Goal: Check status: Check status

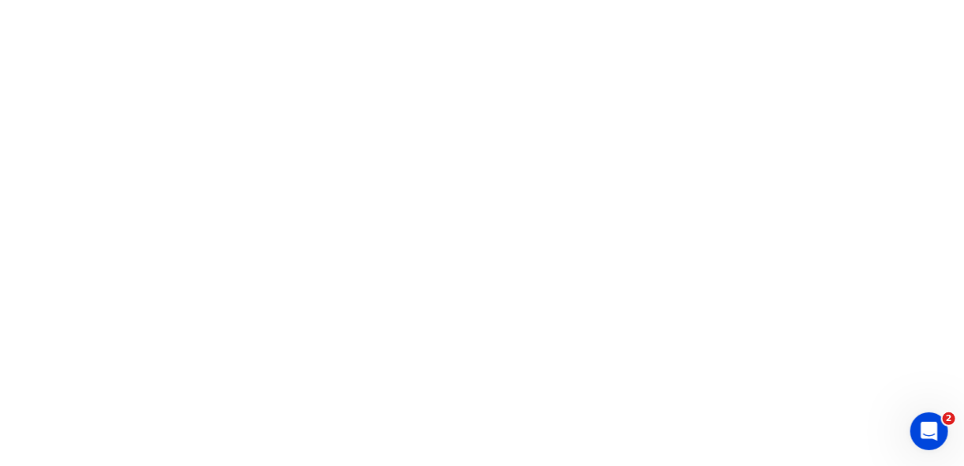
click at [333, 0] on html "2" at bounding box center [482, 0] width 964 height 0
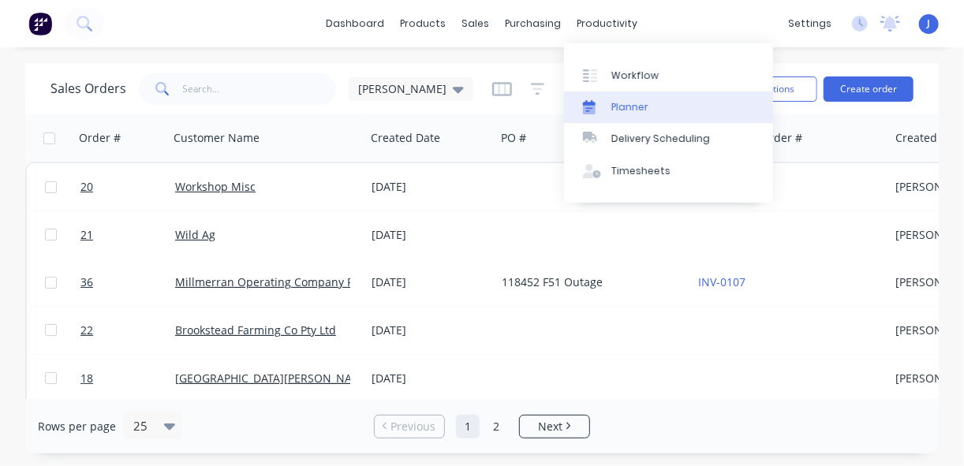
click at [625, 107] on div "Planner" at bounding box center [630, 107] width 37 height 14
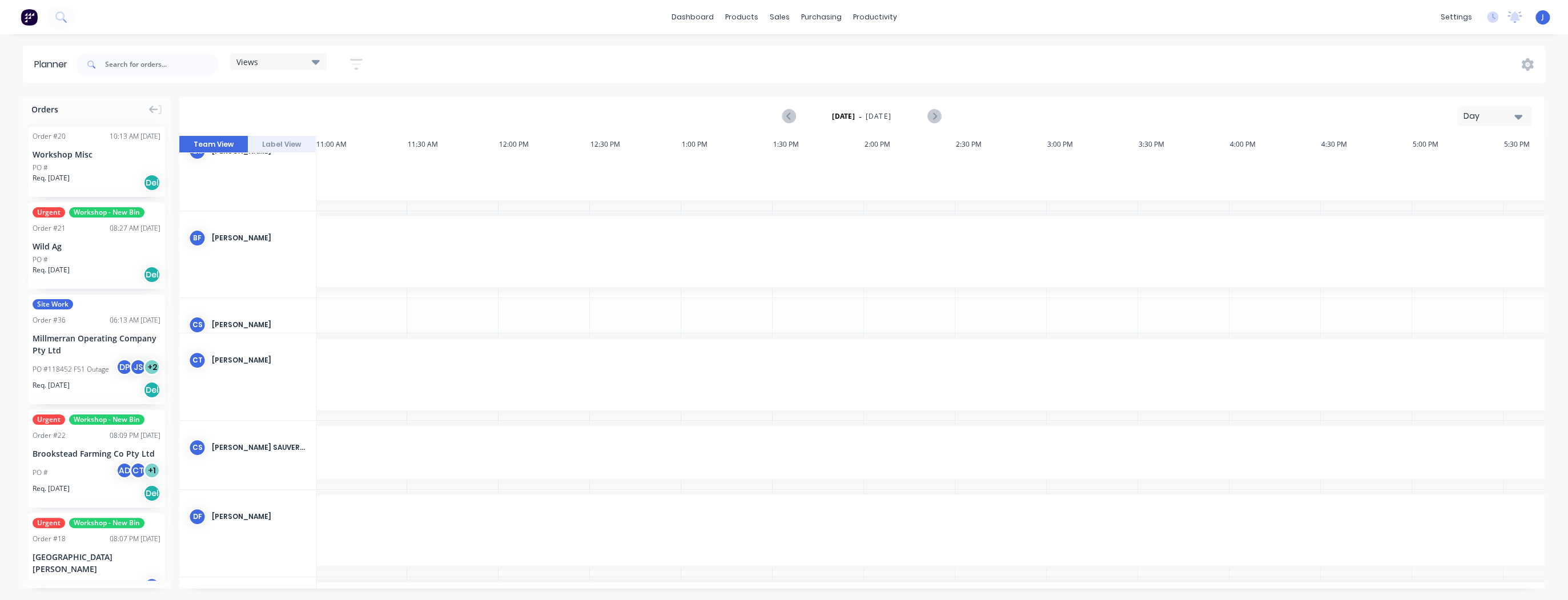
scroll to position [305, 2010]
click at [358, 62] on icon "button" at bounding box center [356, 64] width 12 height 14
click at [315, 103] on div "Show/Hide users" at bounding box center [296, 107] width 80 height 12
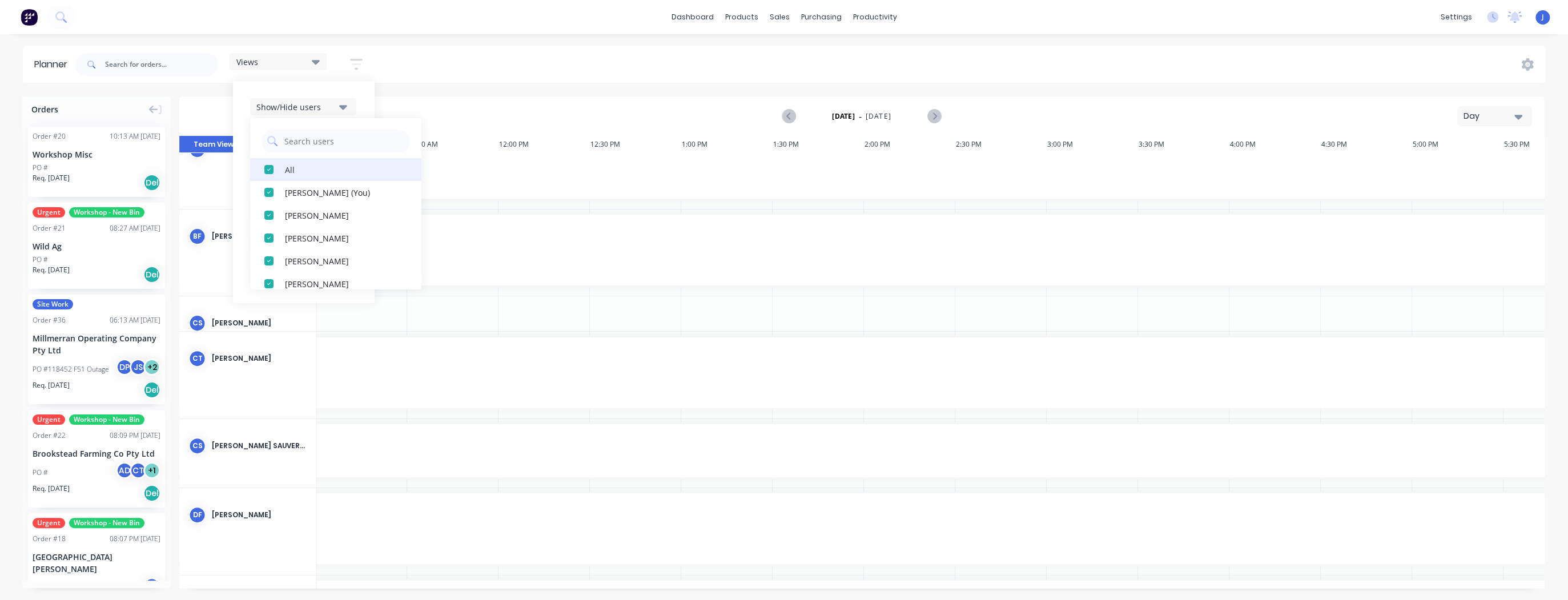
click at [302, 174] on div "All" at bounding box center [342, 169] width 114 height 12
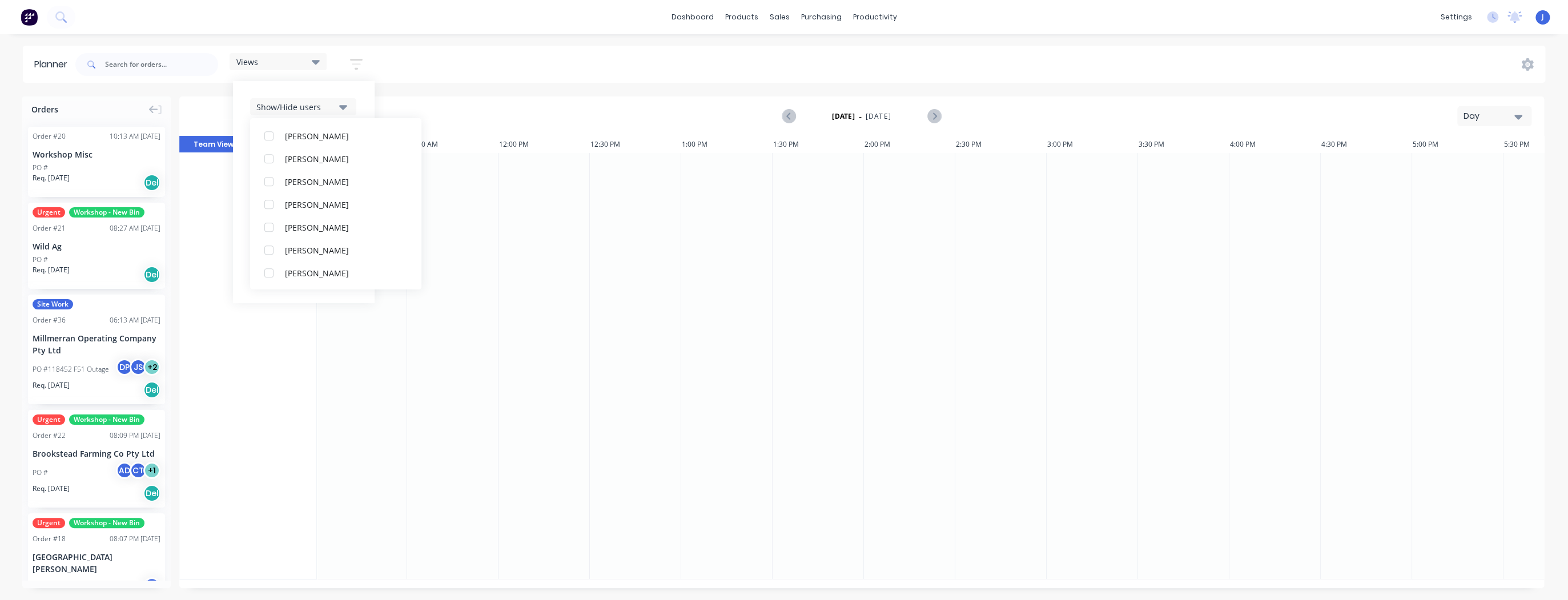
scroll to position [605, 0]
click at [268, 183] on div "button" at bounding box center [269, 181] width 23 height 23
click at [273, 159] on div "button" at bounding box center [269, 159] width 23 height 23
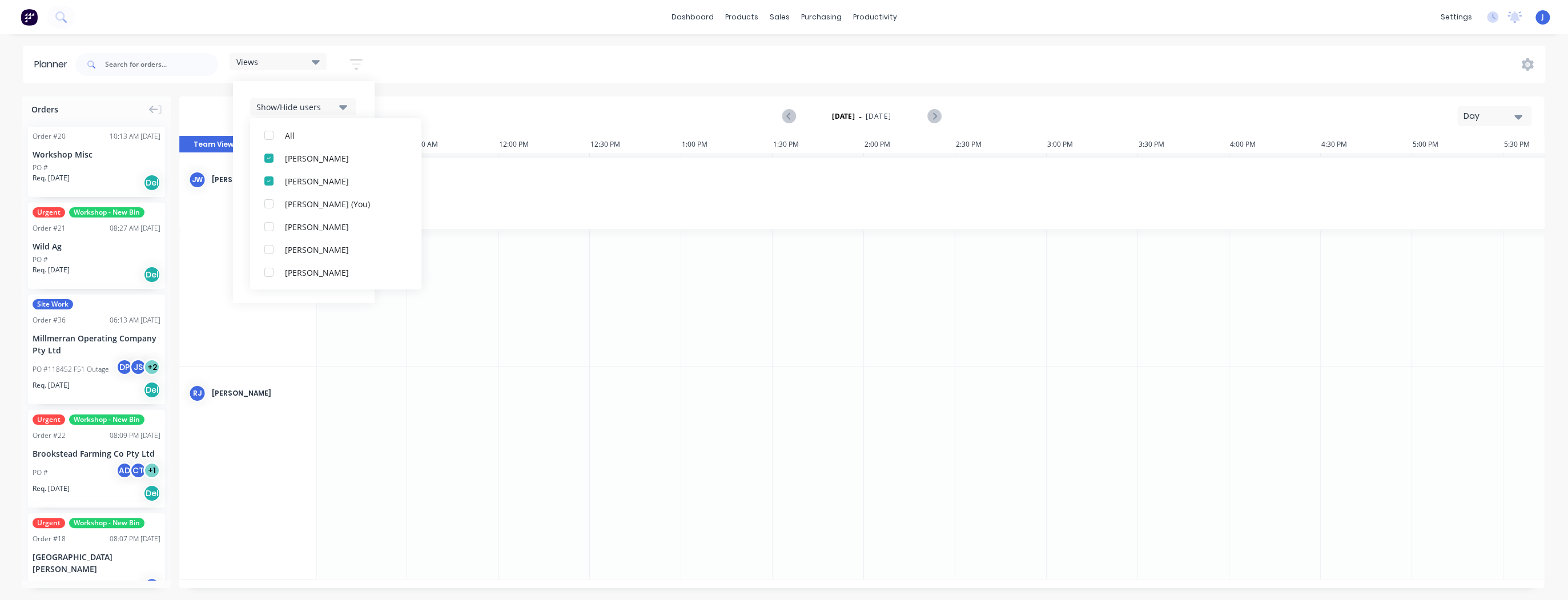
click at [551, 278] on div at bounding box center [544, 259] width 91 height 213
click at [697, 117] on icon "button" at bounding box center [1518, 117] width 8 height 4
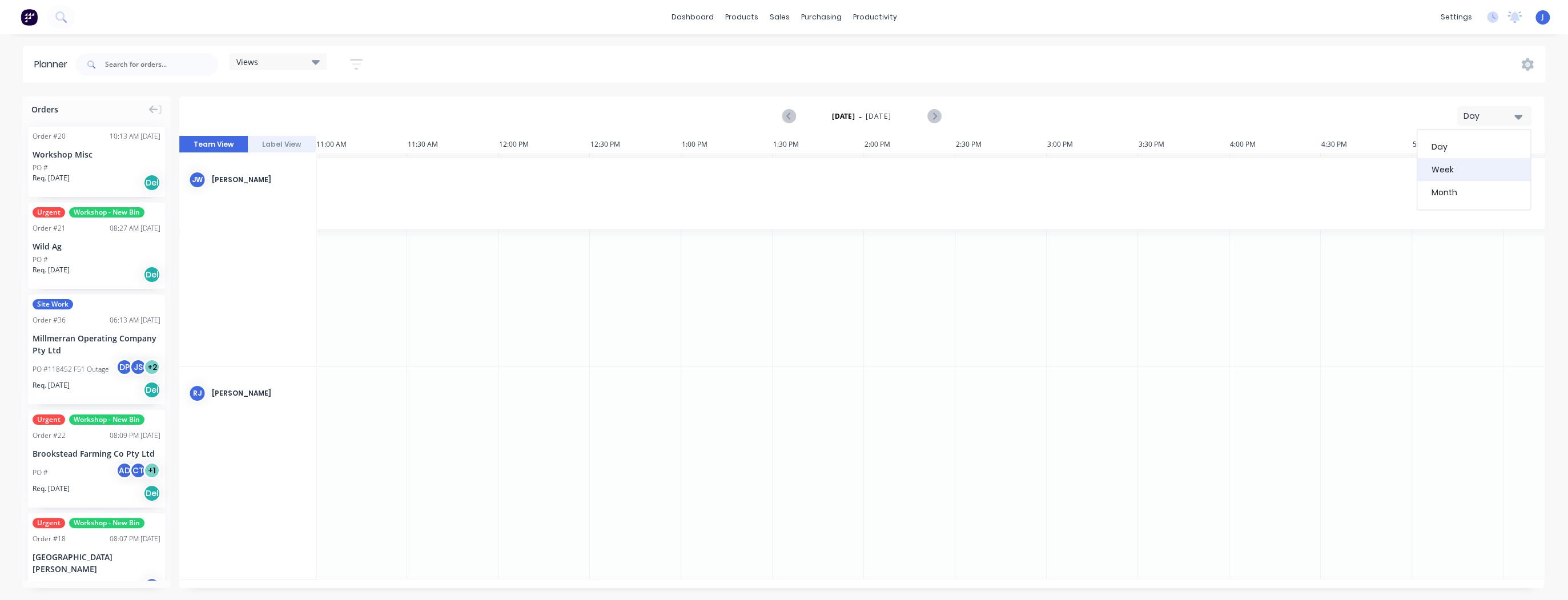
click at [697, 174] on div "Week" at bounding box center [1474, 170] width 113 height 23
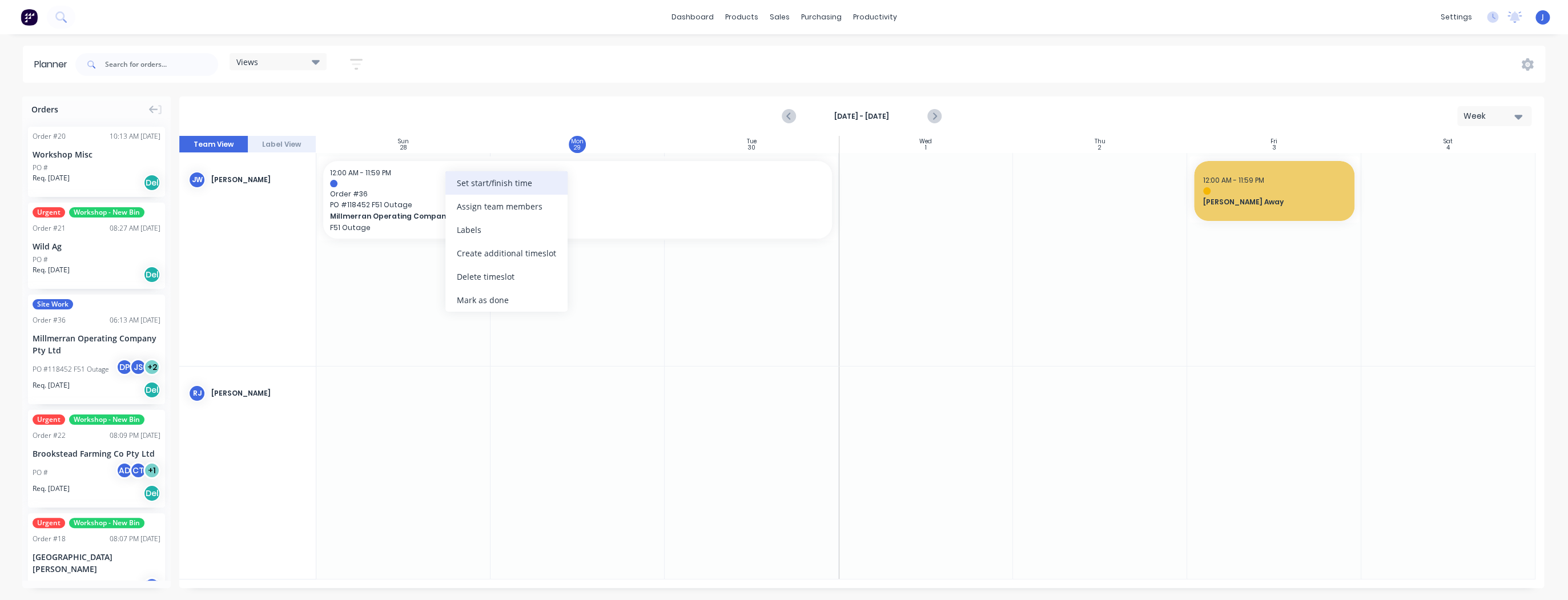
click at [511, 180] on div "Set start/finish time" at bounding box center [506, 183] width 122 height 23
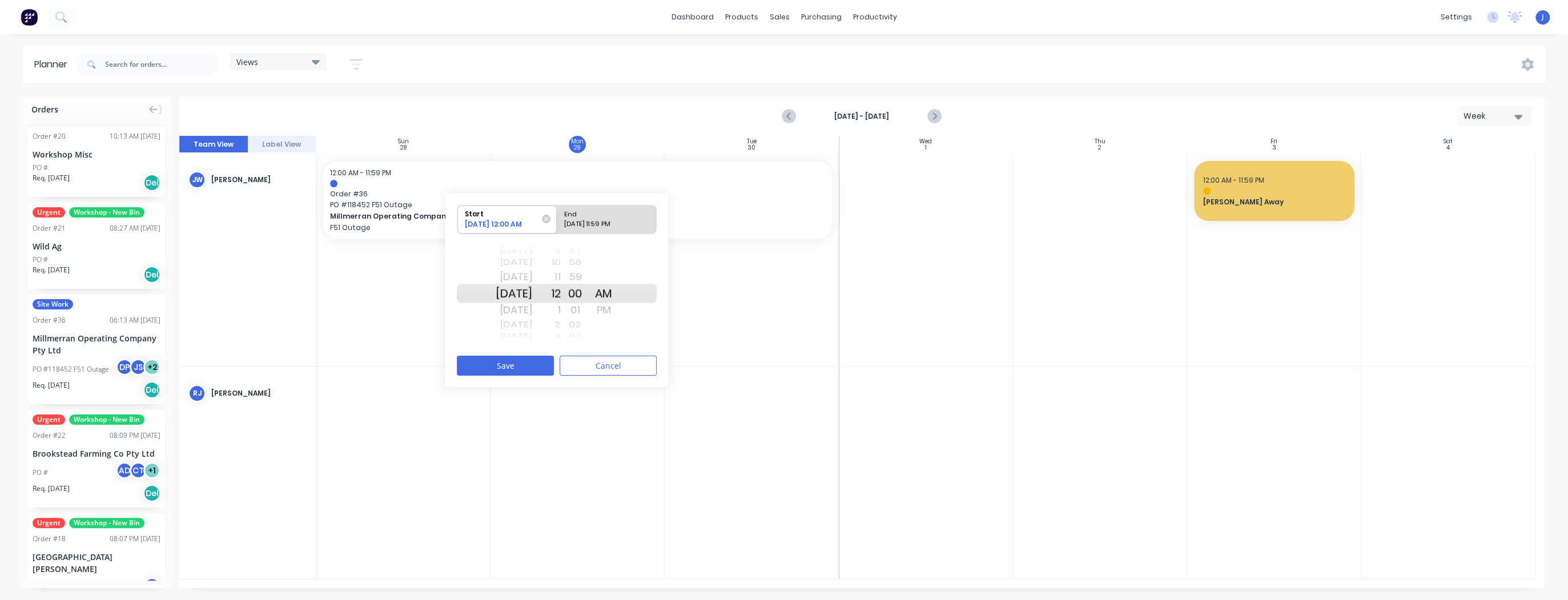
click at [609, 219] on div "09/30/2025 11:59 PM" at bounding box center [601, 227] width 82 height 14
click at [557, 219] on input "End 09/30/2025 11:59 PM" at bounding box center [556, 219] width 1 height 28
radio input "true"
click at [531, 275] on div "Today" at bounding box center [514, 276] width 36 height 18
click at [589, 308] on div "00" at bounding box center [575, 310] width 28 height 18
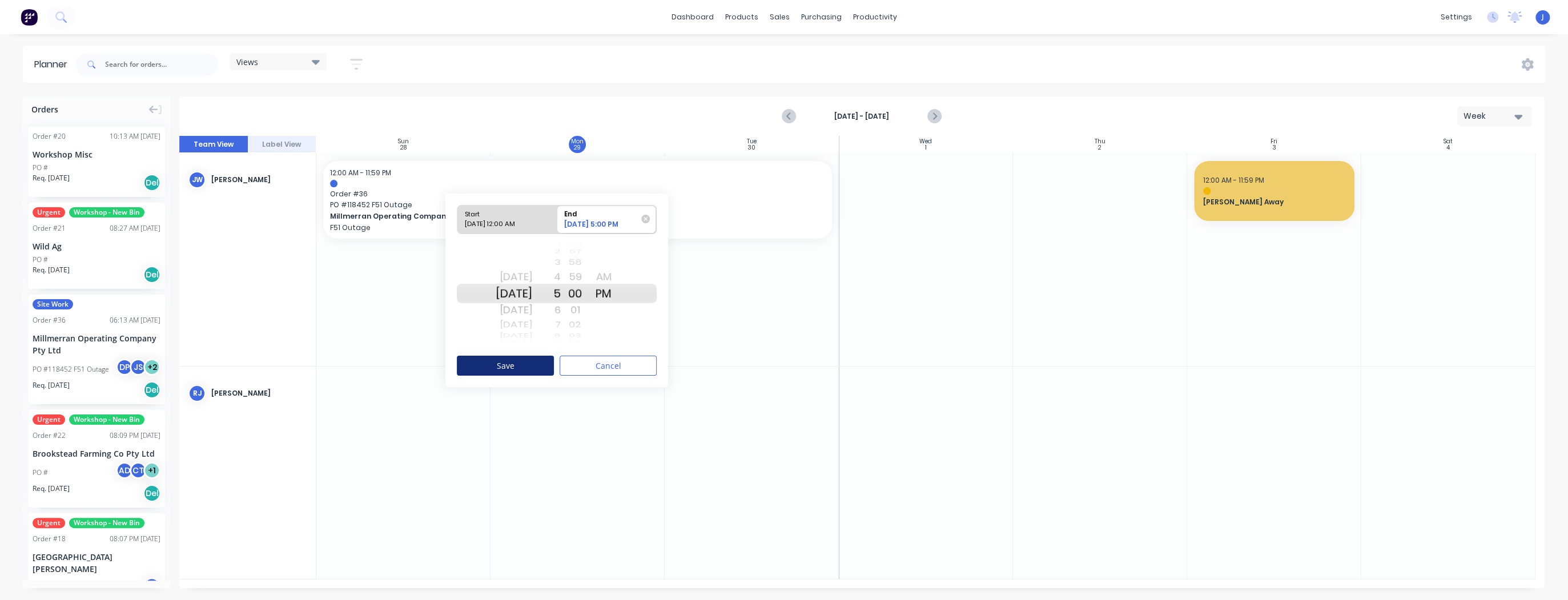
click at [515, 337] on button "Save" at bounding box center [505, 366] width 97 height 20
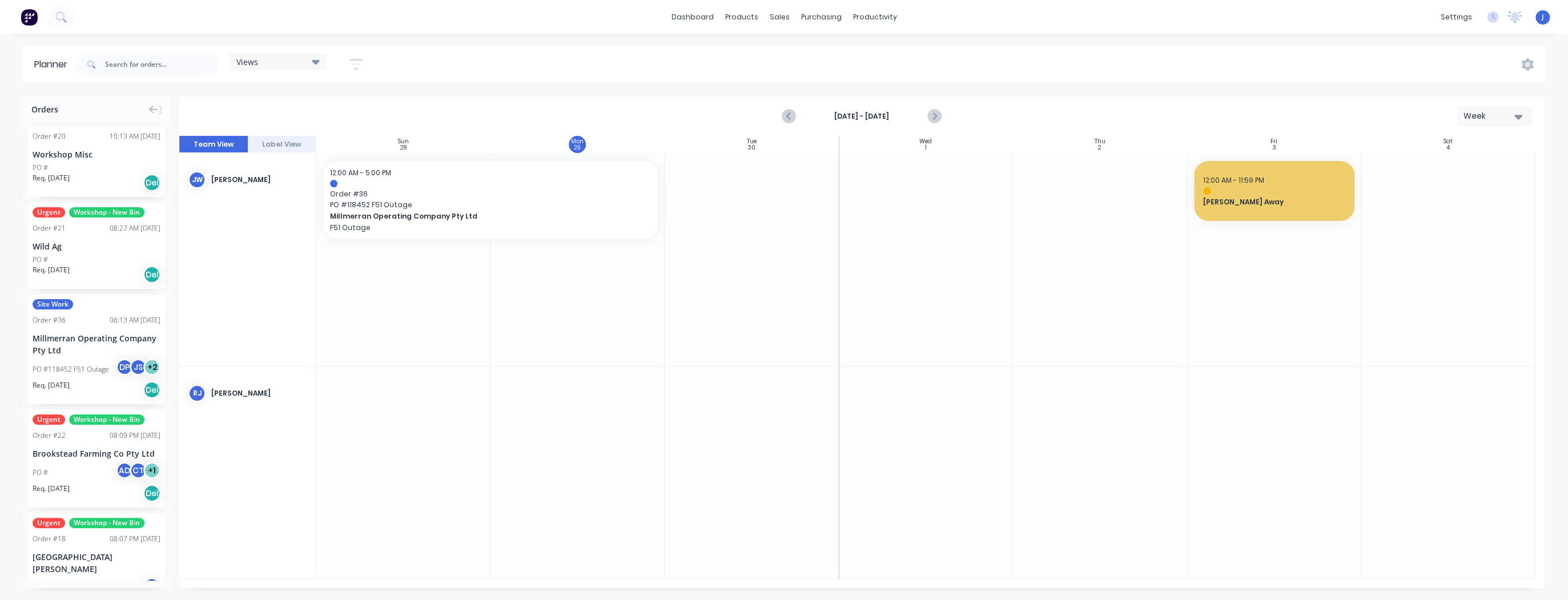
click at [697, 209] on div at bounding box center [752, 259] width 174 height 213
click at [425, 274] on div "Create additional timeslot" at bounding box center [459, 276] width 122 height 23
drag, startPoint x: 388, startPoint y: 273, endPoint x: 370, endPoint y: 464, distance: 191.8
click at [697, 337] on div at bounding box center [752, 473] width 174 height 213
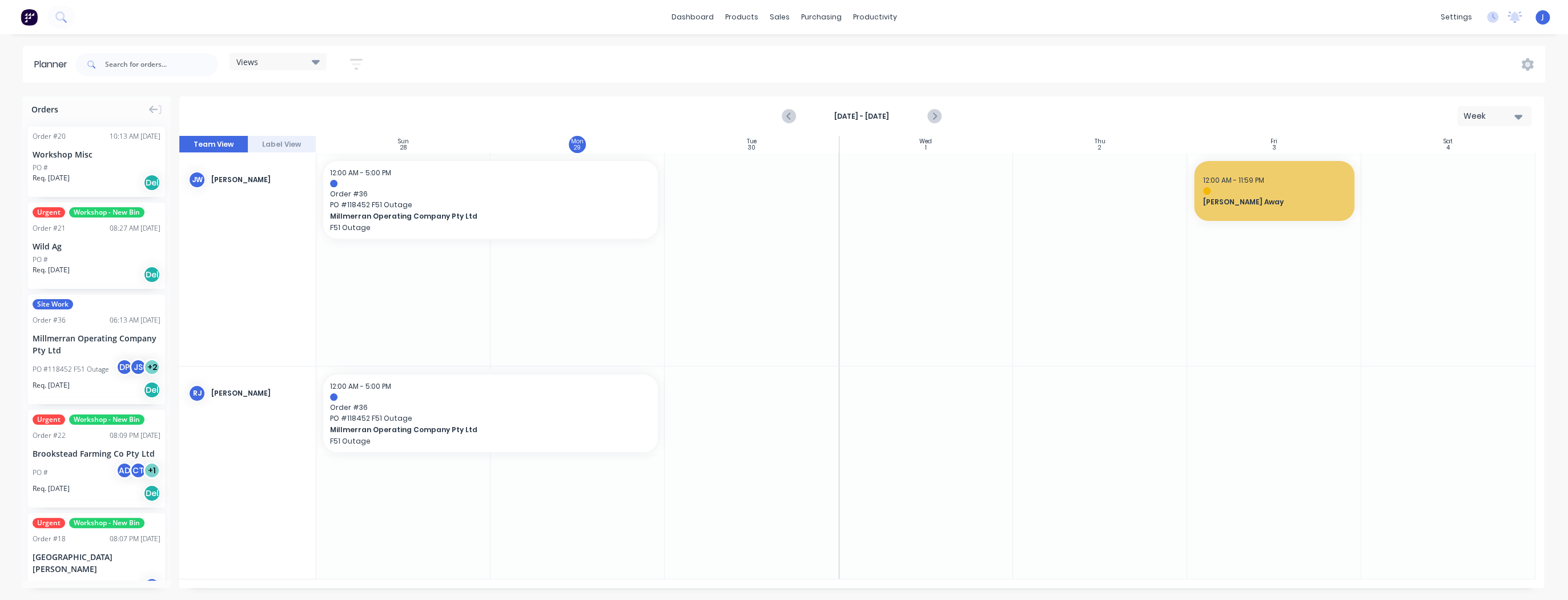
drag, startPoint x: 758, startPoint y: 404, endPoint x: 713, endPoint y: 402, distance: 45.0
click at [697, 337] on div at bounding box center [752, 473] width 174 height 213
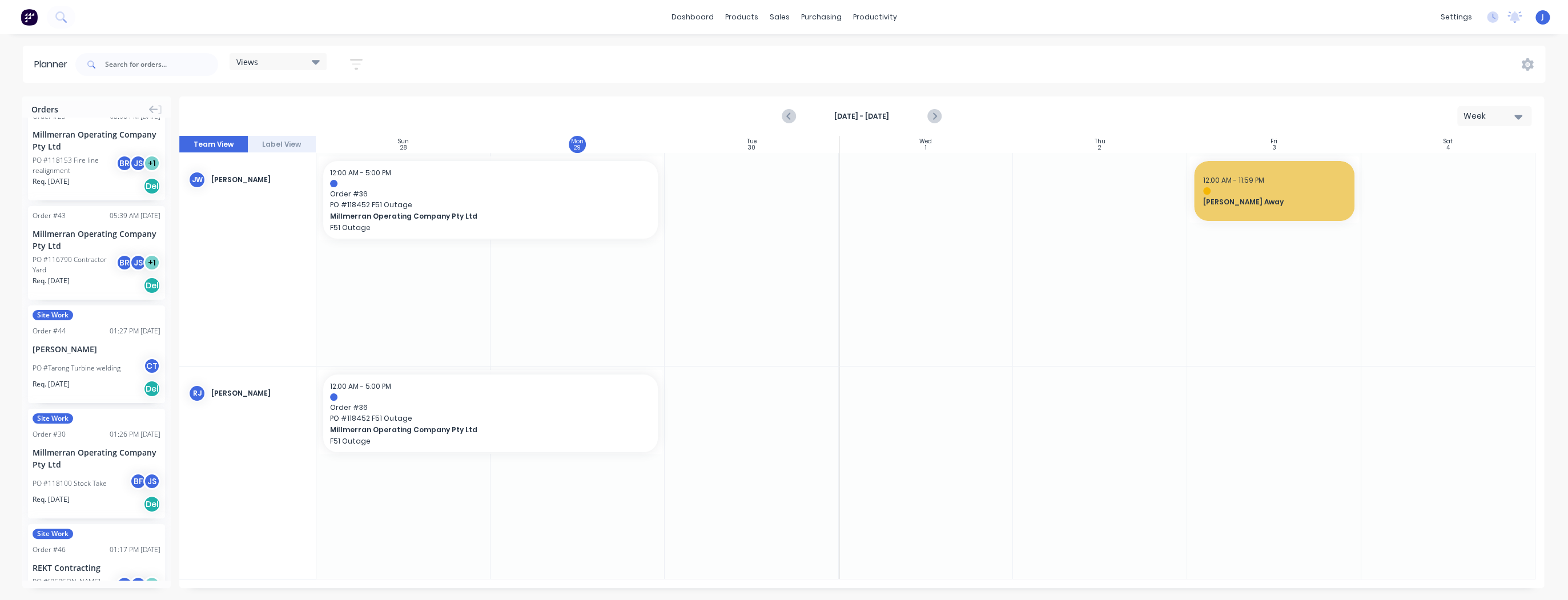
scroll to position [457, 0]
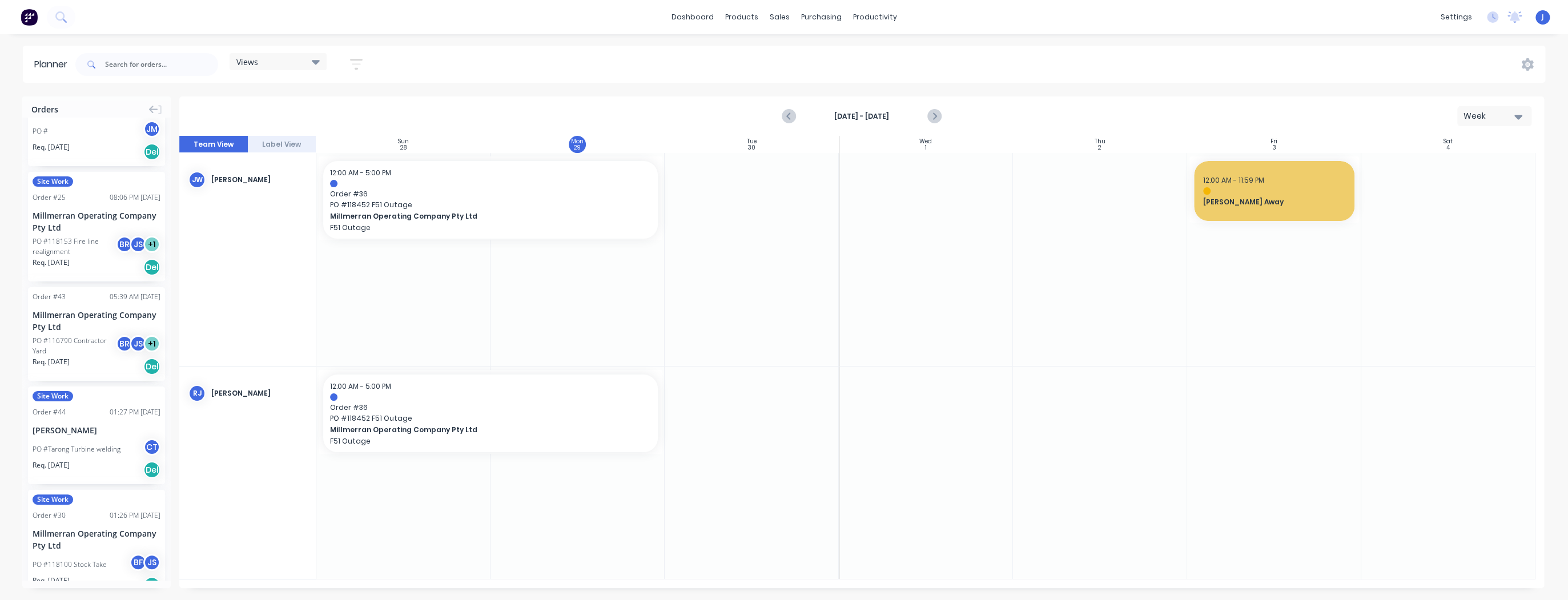
click at [355, 64] on icon "button" at bounding box center [356, 64] width 9 height 1
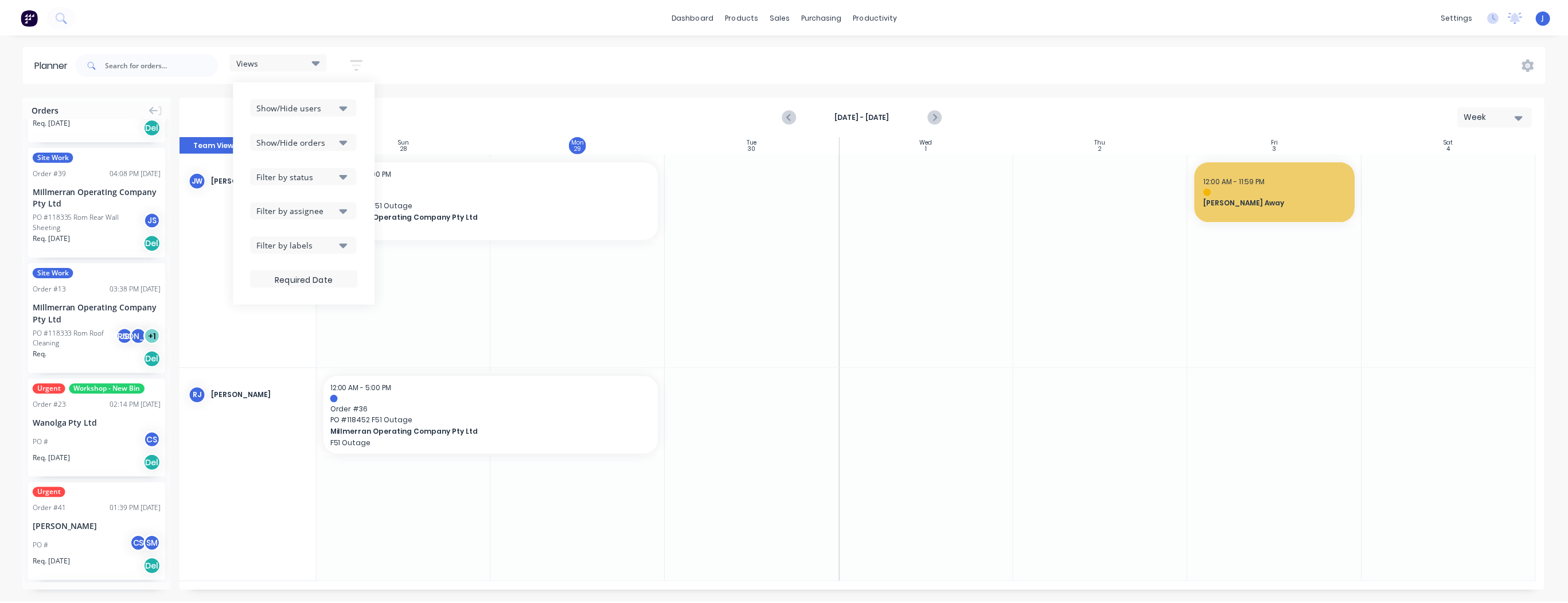
scroll to position [1362, 0]
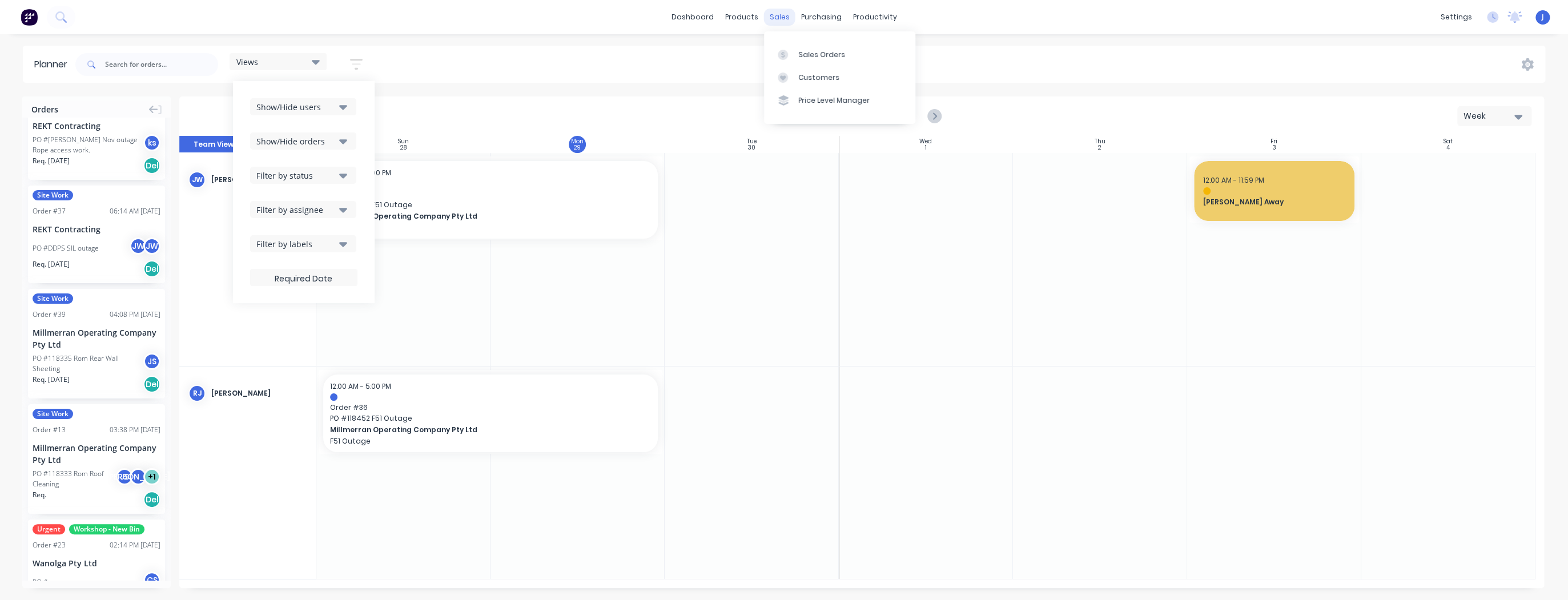
click at [697, 14] on div "sales" at bounding box center [779, 17] width 31 height 17
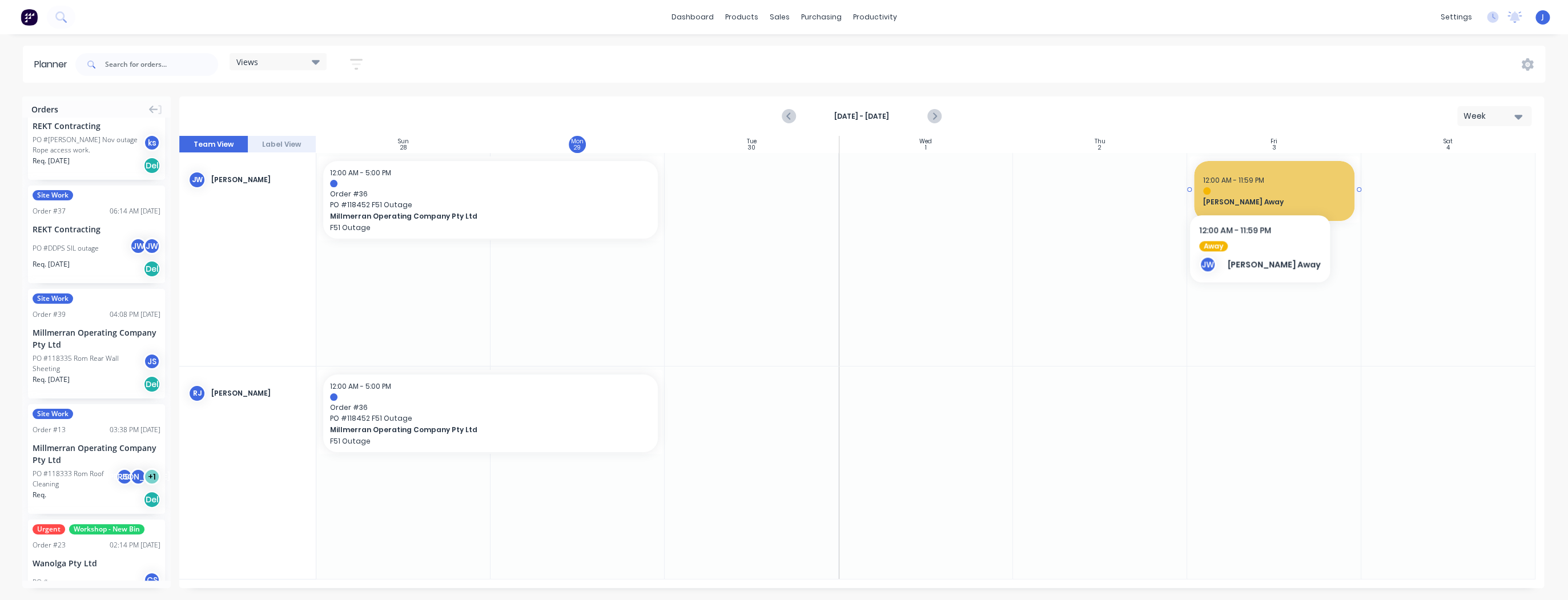
click at [697, 187] on div at bounding box center [1274, 191] width 142 height 7
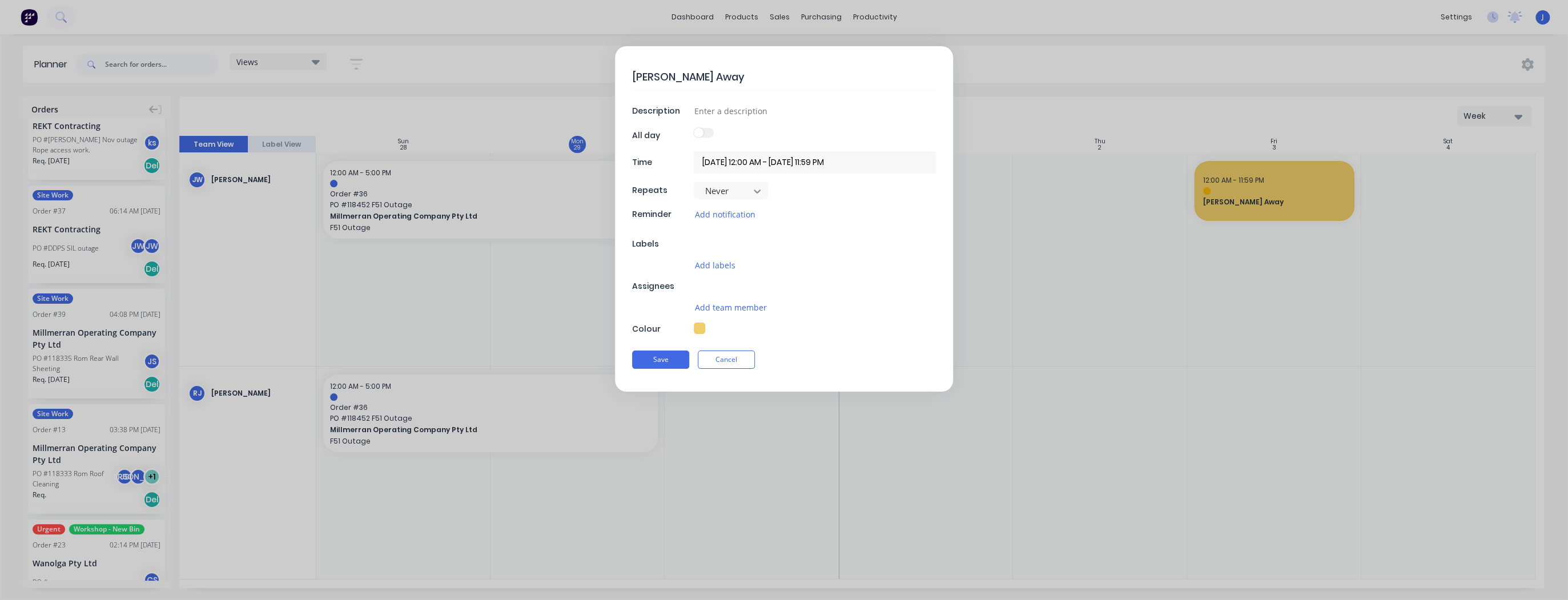
type textarea "x"
click at [697, 337] on button "Cancel" at bounding box center [726, 365] width 57 height 18
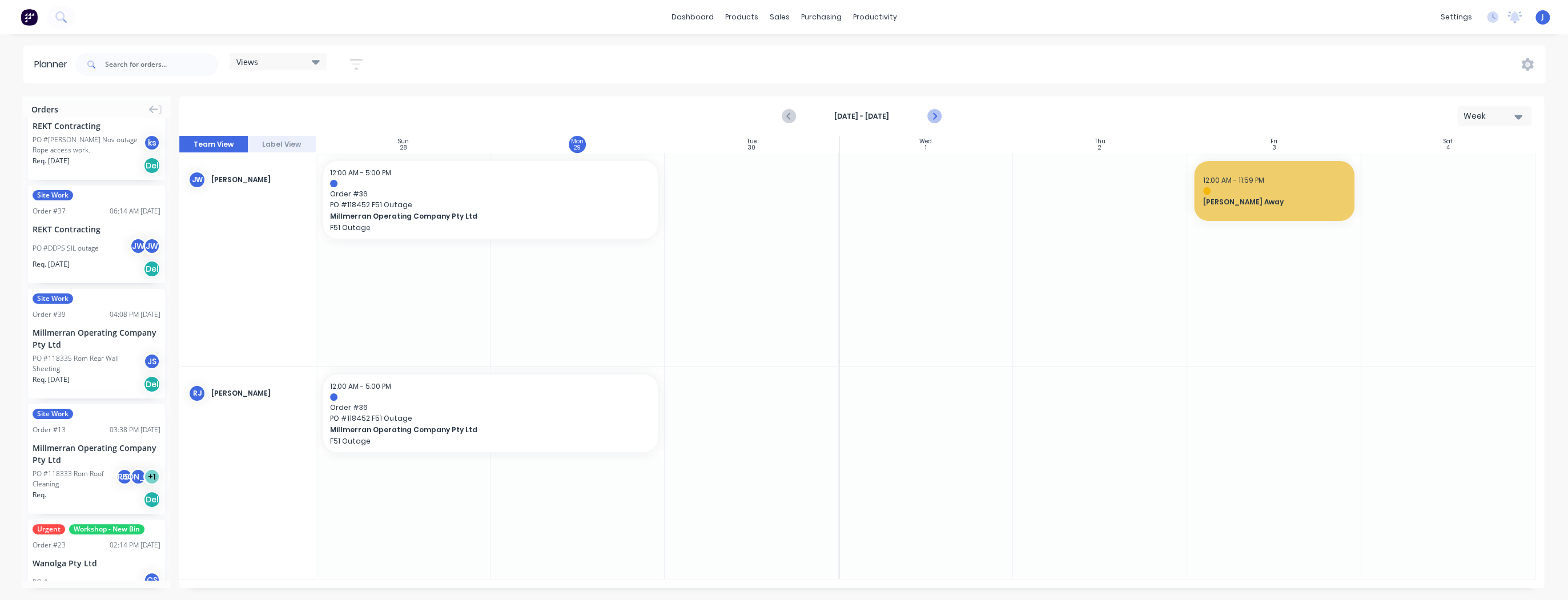
click at [697, 115] on icon "Next page" at bounding box center [933, 117] width 14 height 14
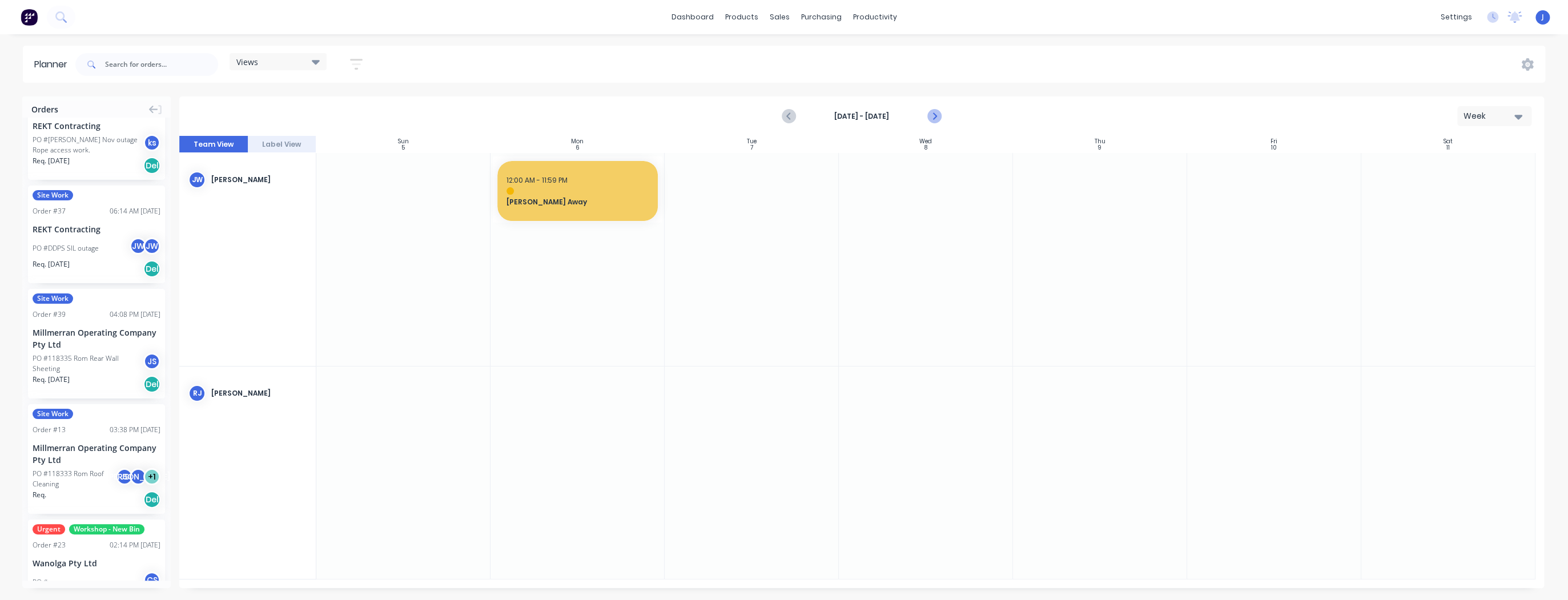
click at [697, 115] on icon "Next page" at bounding box center [933, 117] width 14 height 14
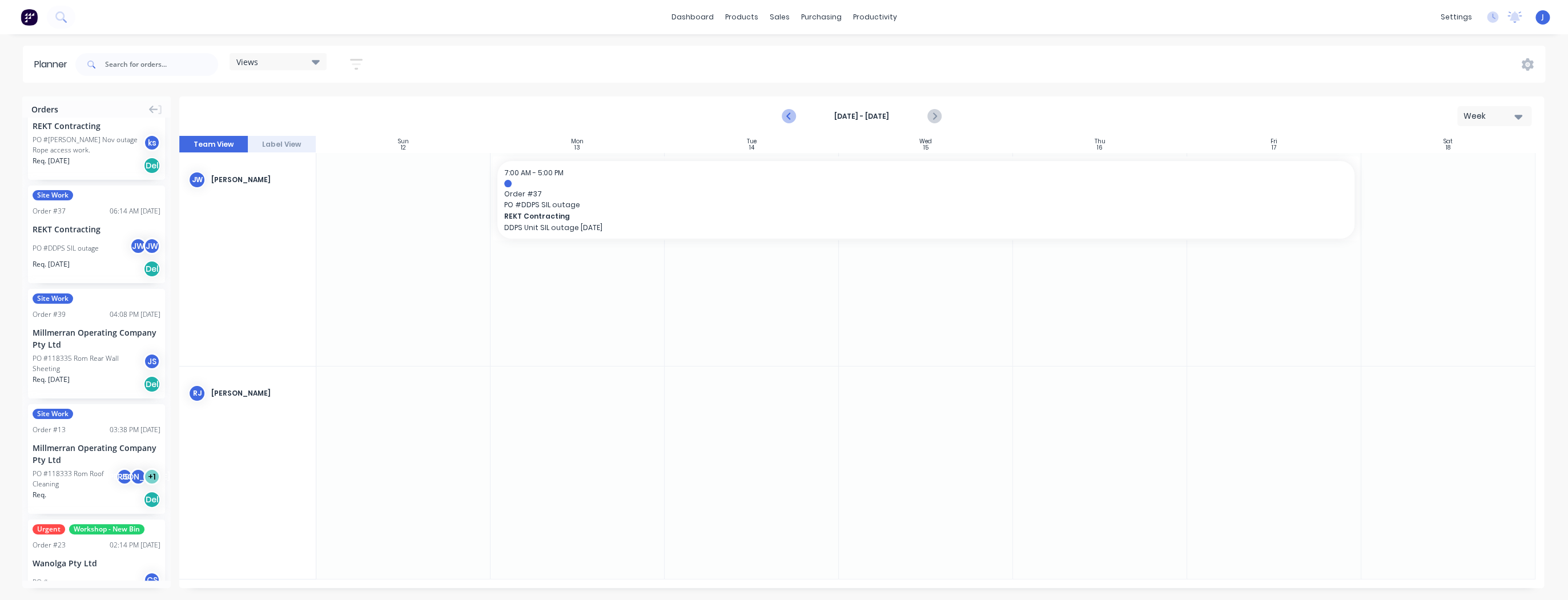
click at [697, 115] on icon "Previous page" at bounding box center [789, 117] width 14 height 14
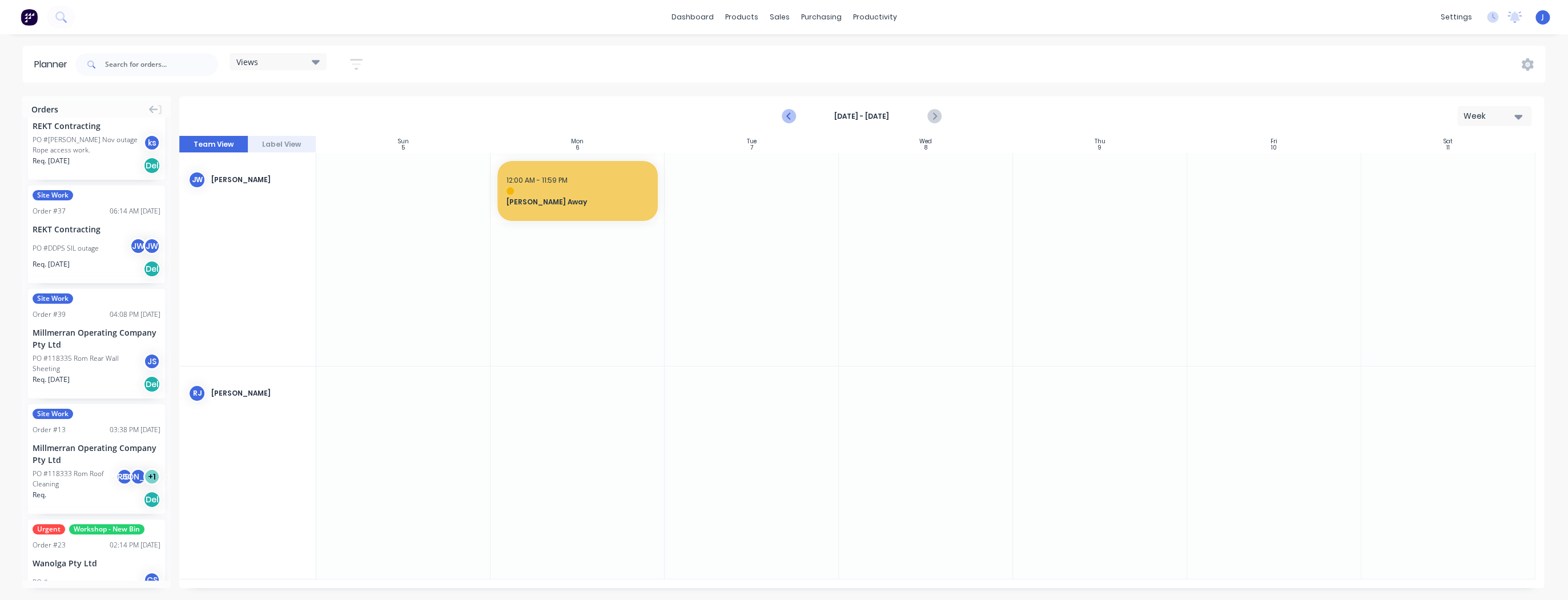
click at [697, 115] on icon "Previous page" at bounding box center [789, 117] width 14 height 14
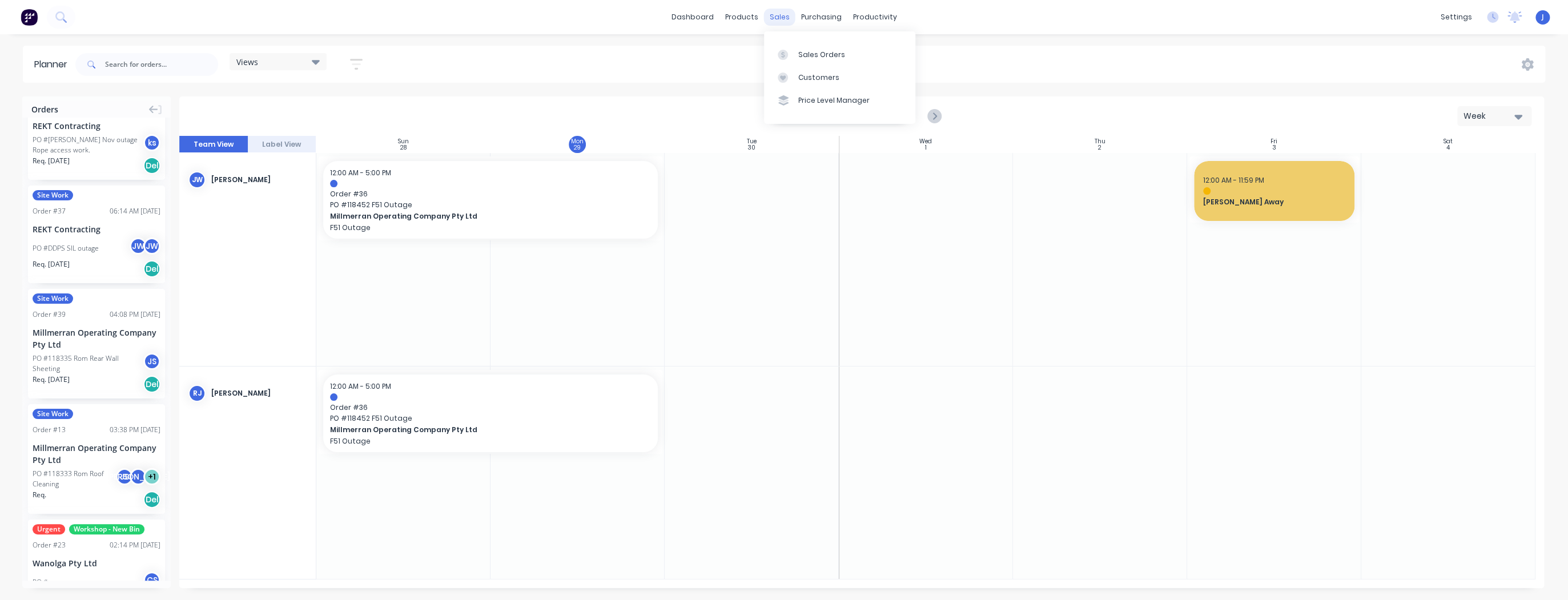
click at [697, 17] on div "sales" at bounding box center [779, 17] width 31 height 17
click at [697, 53] on div "Sales Orders" at bounding box center [821, 55] width 47 height 10
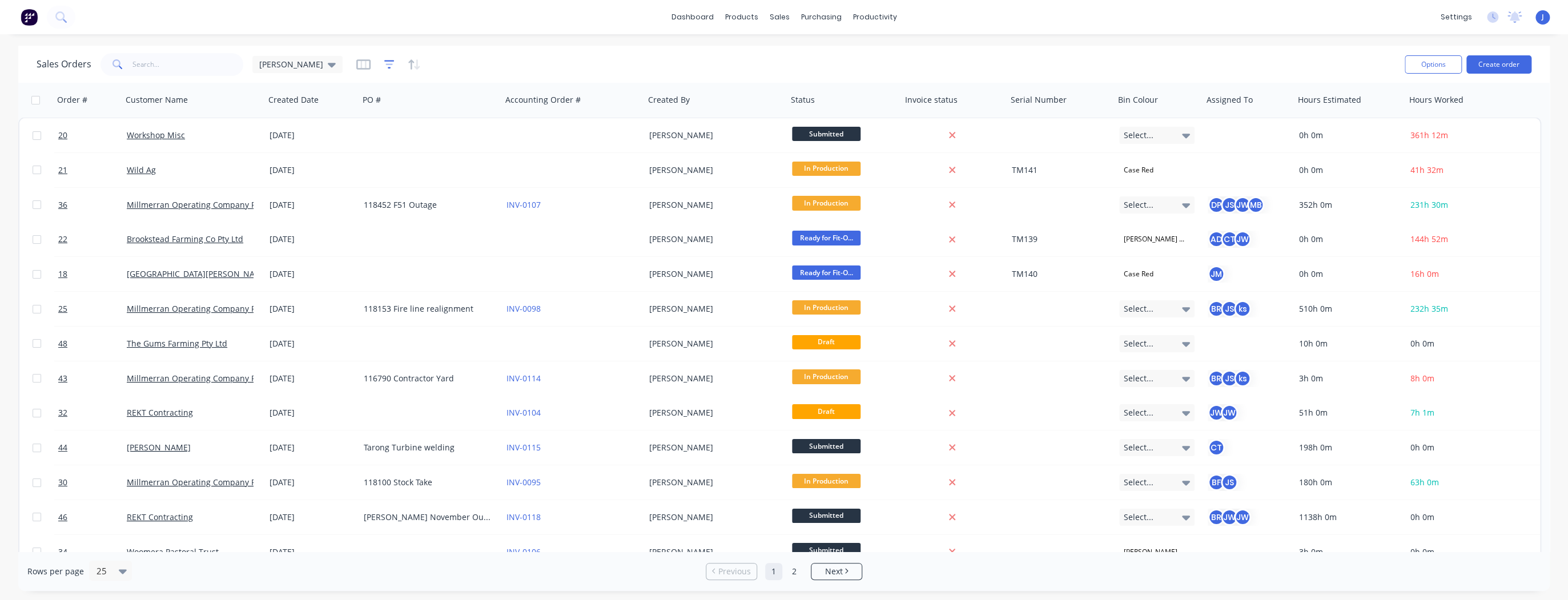
click at [386, 64] on icon "button" at bounding box center [389, 64] width 7 height 1
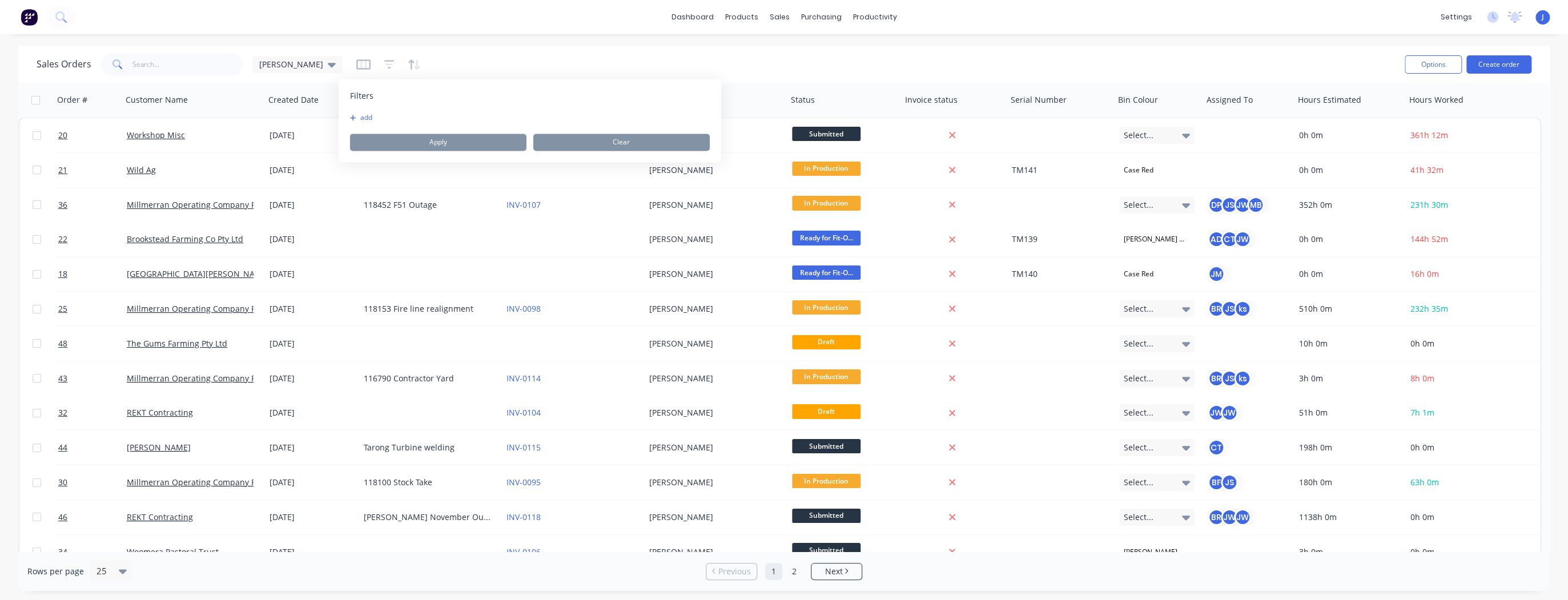
click at [376, 96] on div "Filters" at bounding box center [530, 96] width 360 height 12
click at [368, 119] on button "add" at bounding box center [364, 117] width 28 height 9
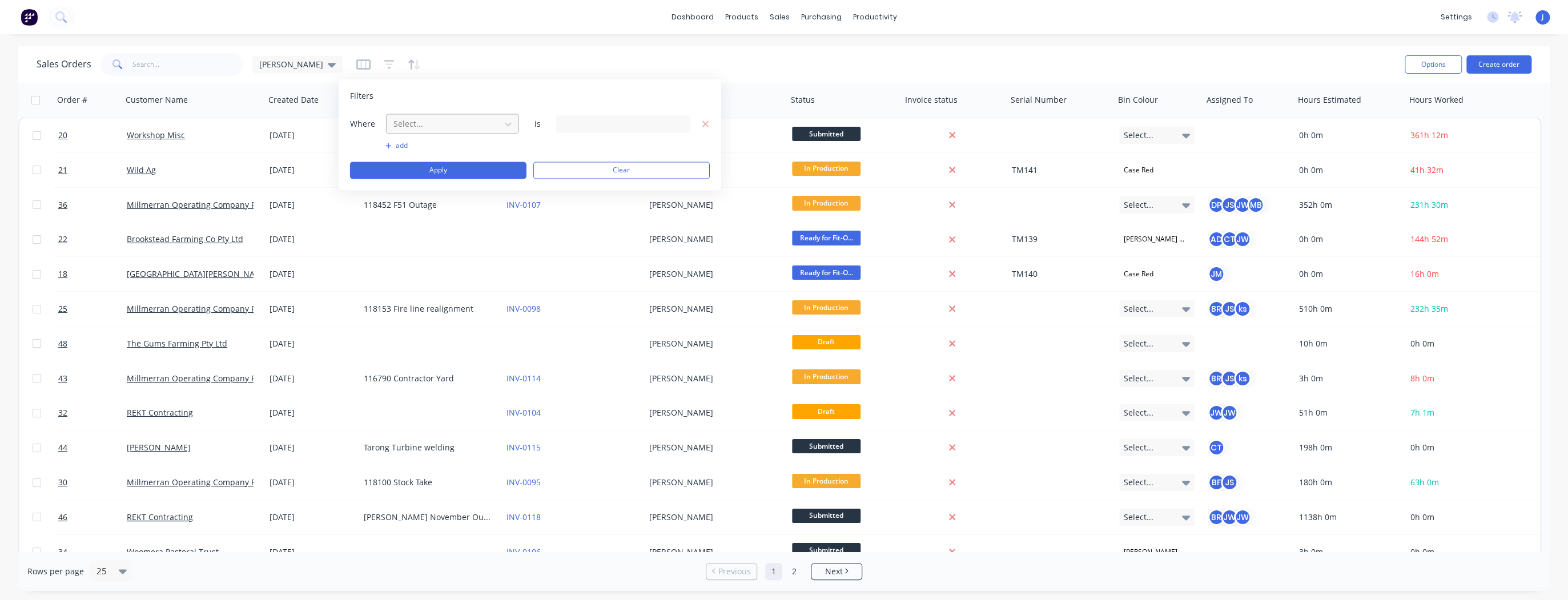
click at [417, 125] on div at bounding box center [443, 124] width 102 height 14
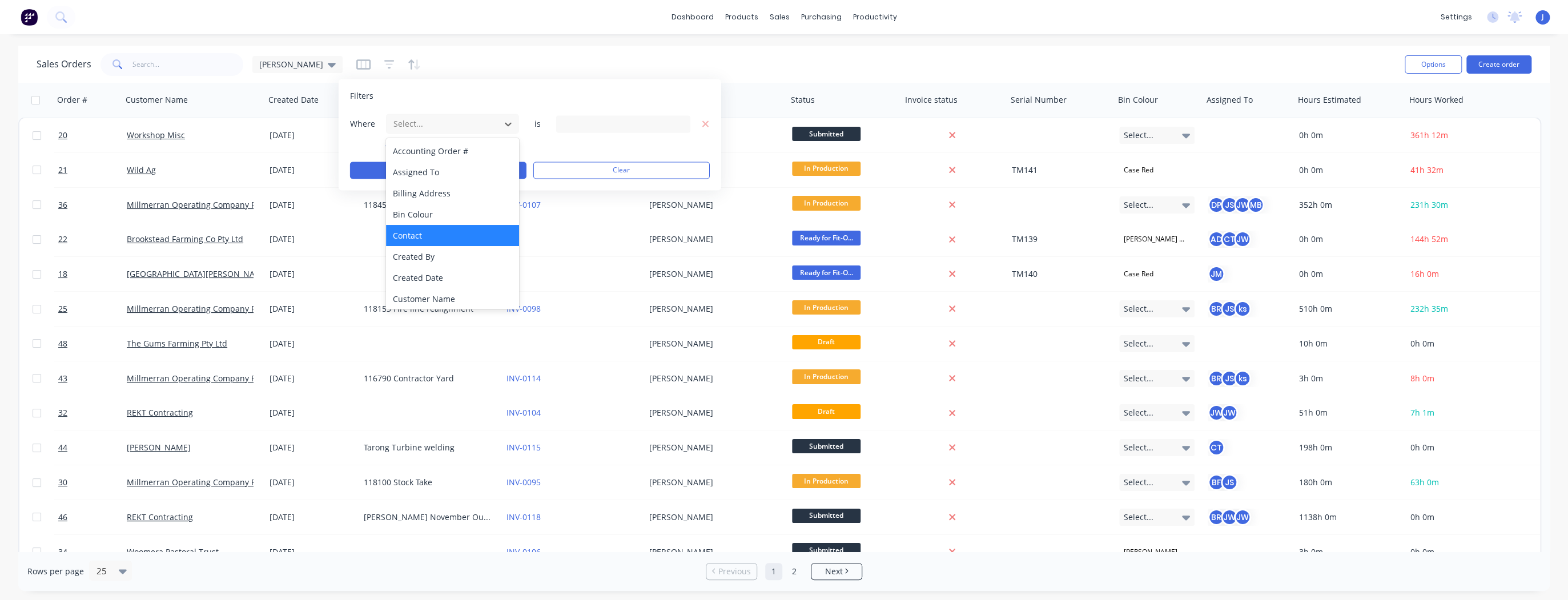
click at [423, 228] on div "Contact" at bounding box center [452, 235] width 133 height 21
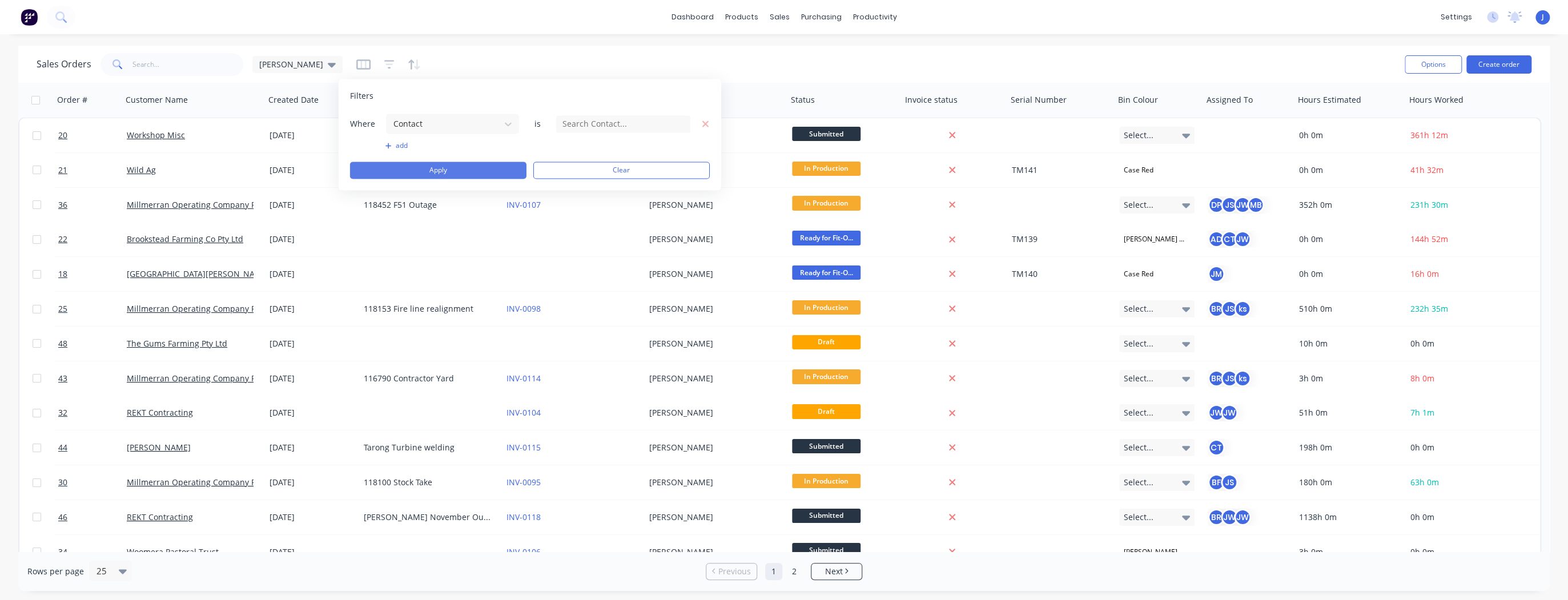
click at [450, 169] on button "Apply" at bounding box center [438, 170] width 177 height 17
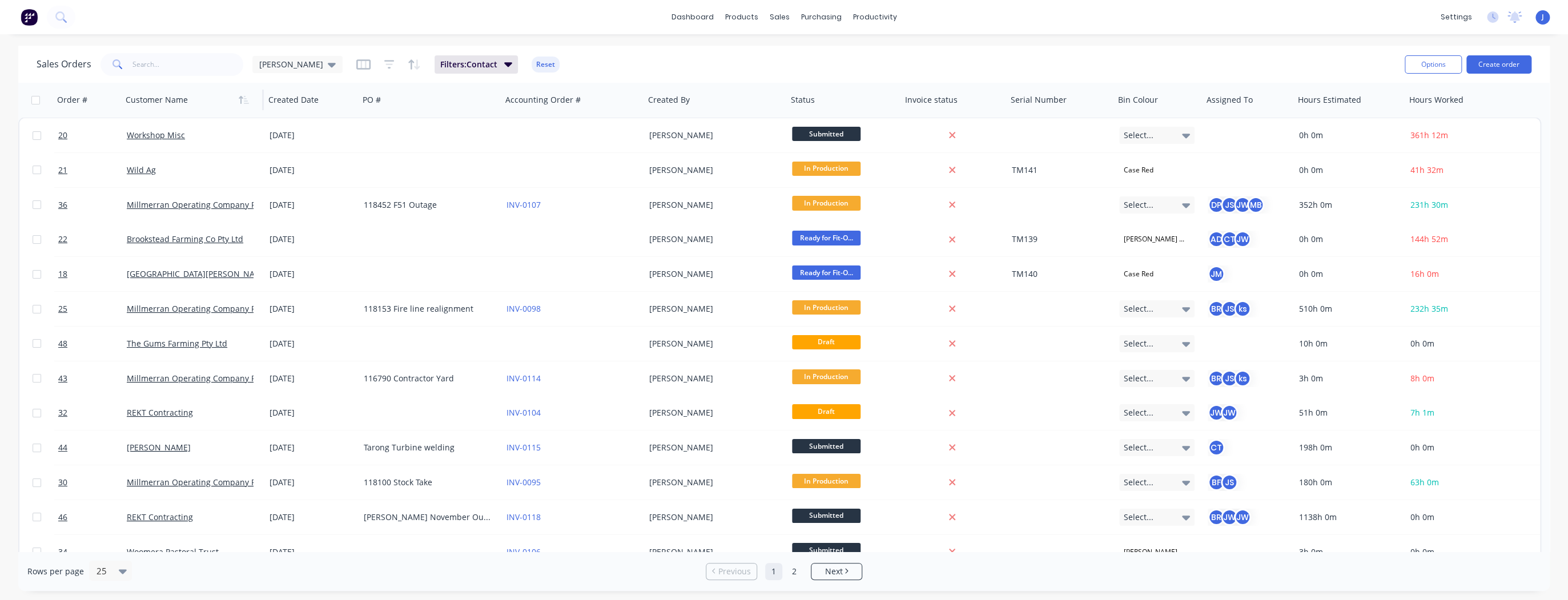
click at [166, 101] on div at bounding box center [189, 100] width 127 height 23
click at [149, 67] on input "text" at bounding box center [188, 64] width 111 height 23
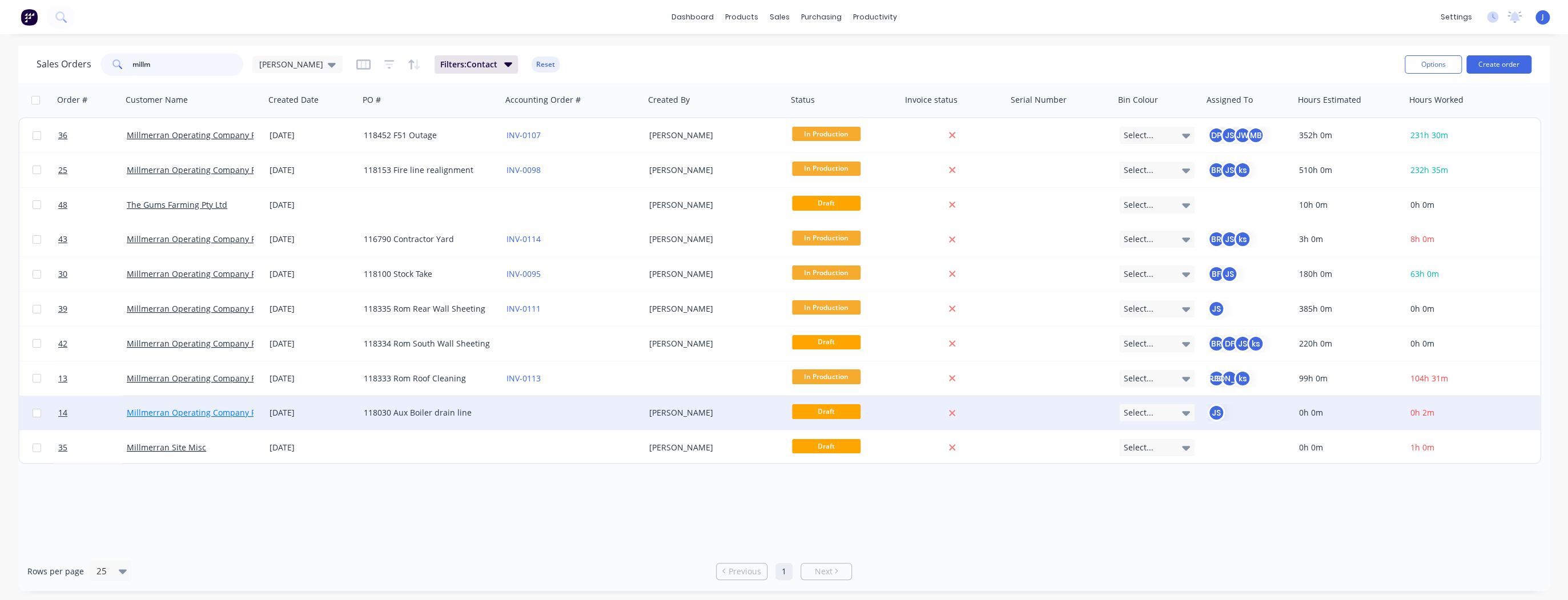
type input "millm"
click at [187, 337] on link "Millmerran Operating Company Pty Ltd" at bounding box center [202, 413] width 151 height 11
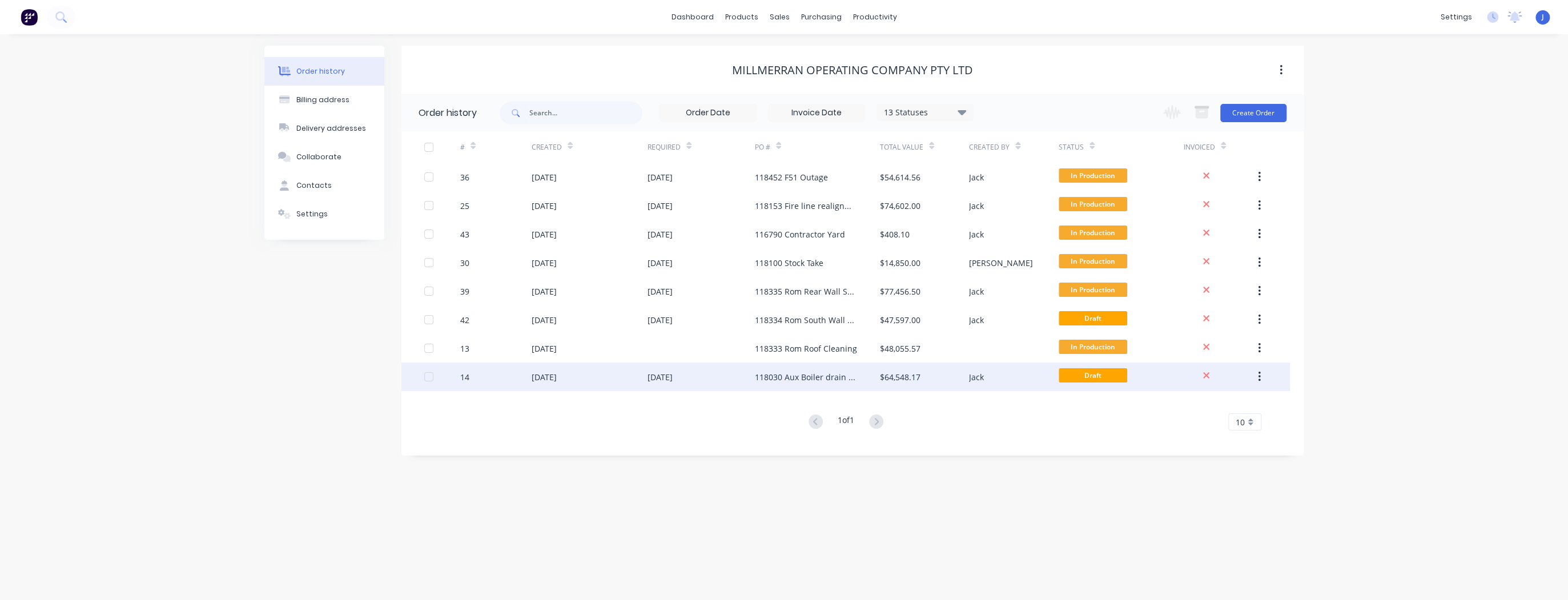
click at [556, 337] on div "29 Aug 2025" at bounding box center [544, 377] width 25 height 12
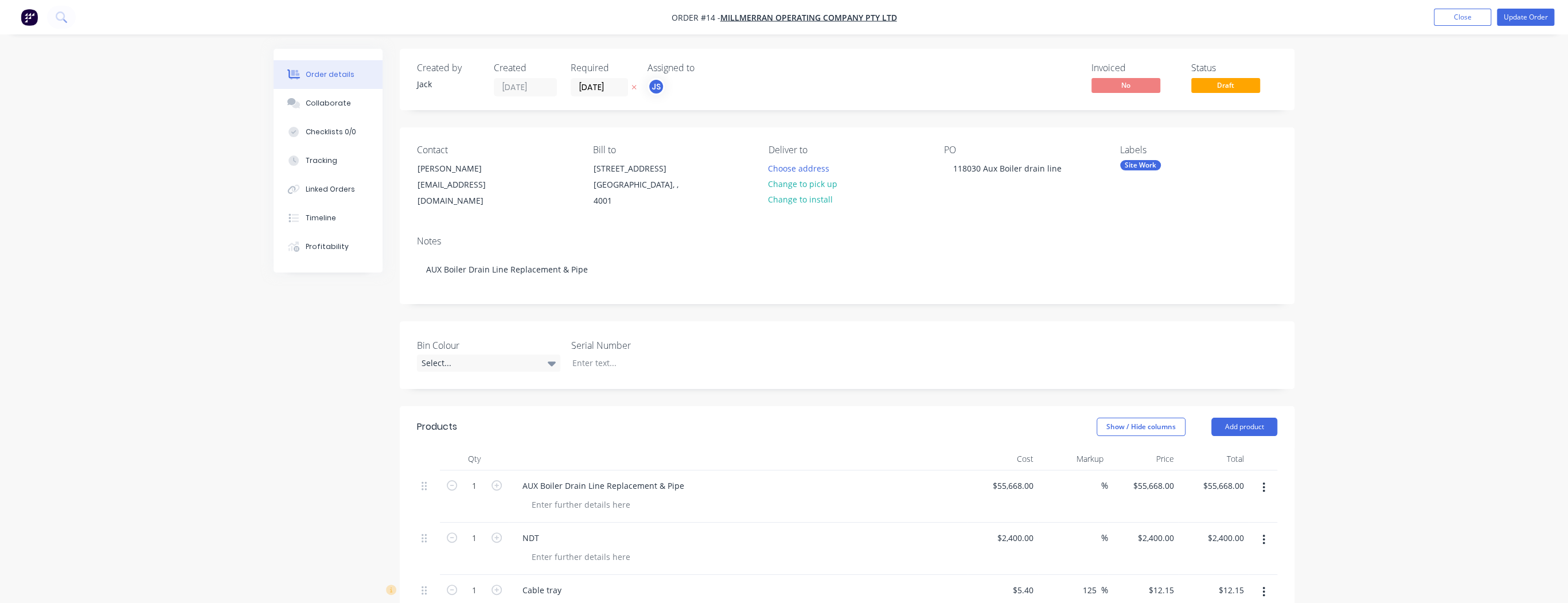
click at [266, 339] on div "Order details Collaborate Checklists 0/0 Tracking Linked Orders Timeline Profit…" at bounding box center [784, 566] width 1044 height 1034
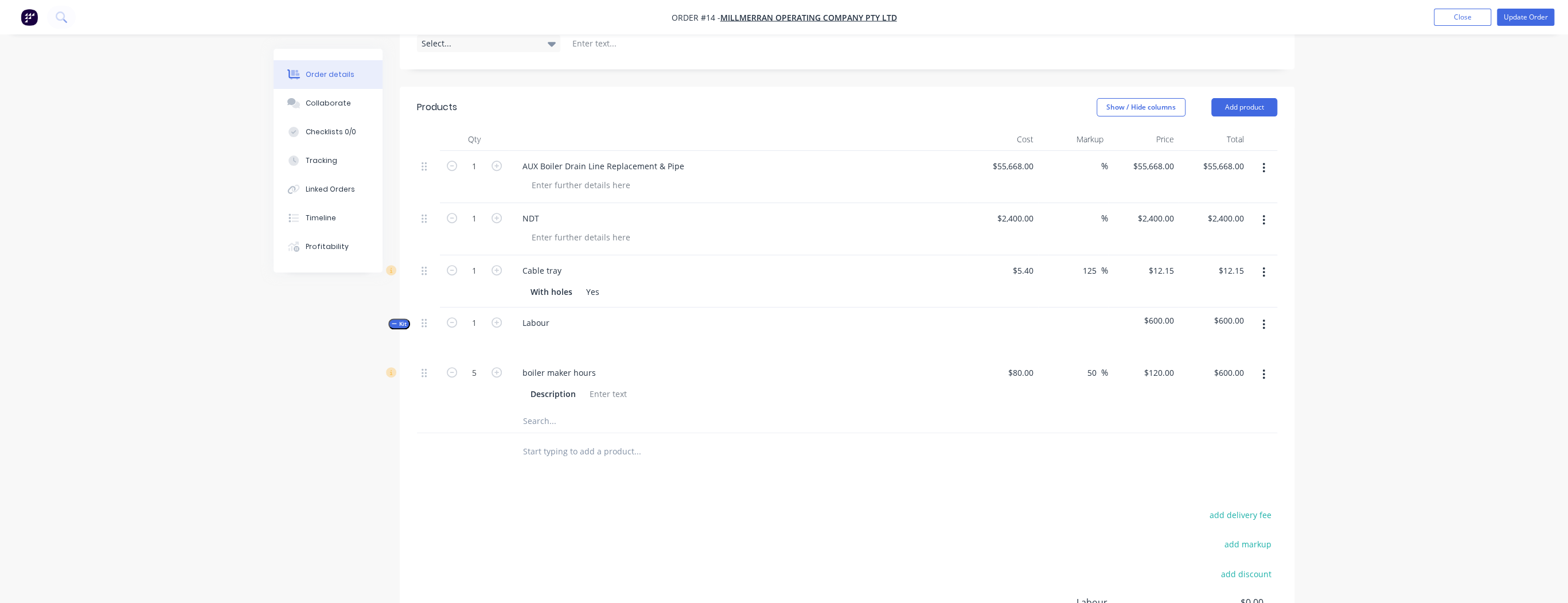
scroll to position [322, 0]
click at [267, 339] on div "Order details Collaborate Checklists 0/0 Tracking Linked Orders Timeline Profit…" at bounding box center [784, 244] width 1044 height 1034
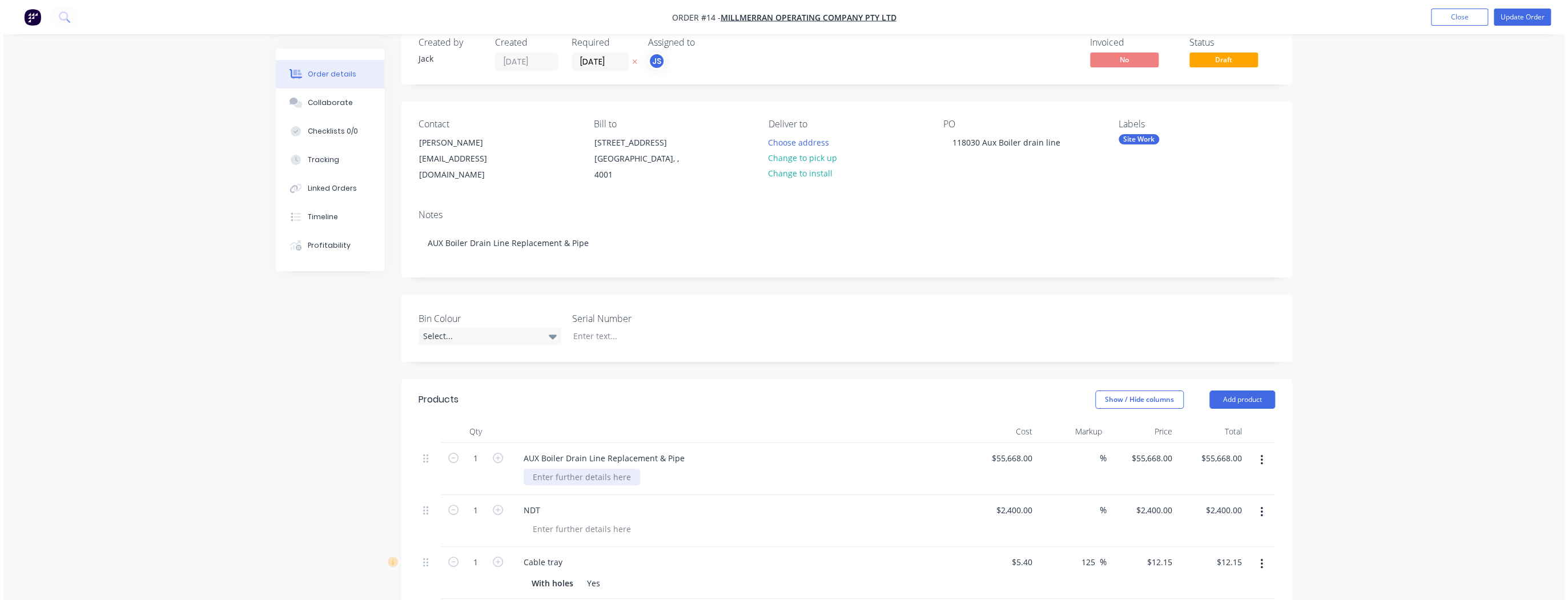
scroll to position [0, 0]
